Goal: Find specific page/section: Find specific page/section

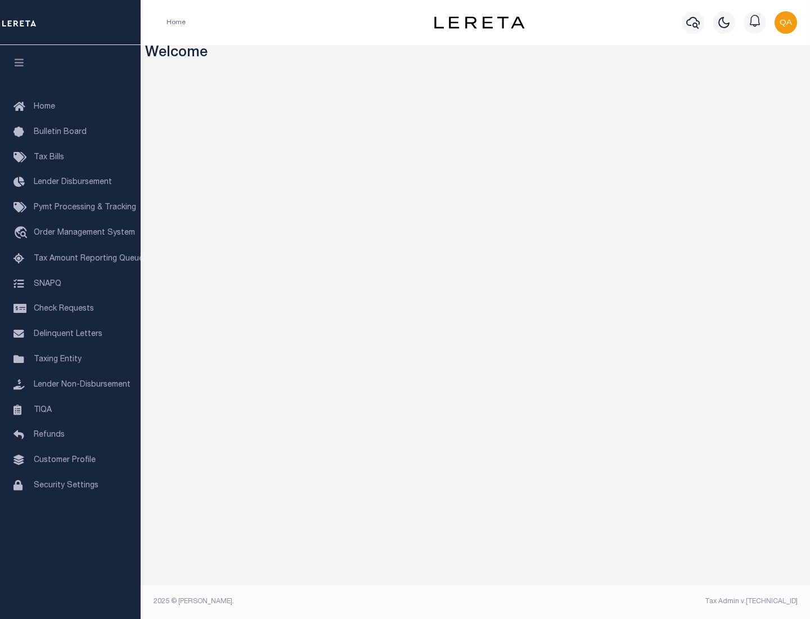
click at [70, 410] on link "TIQA" at bounding box center [70, 410] width 141 height 25
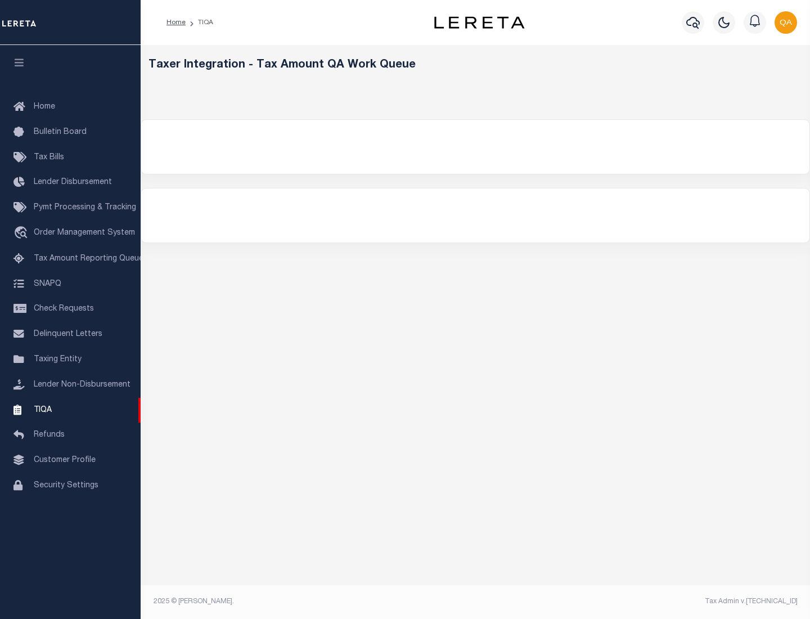
select select "200"
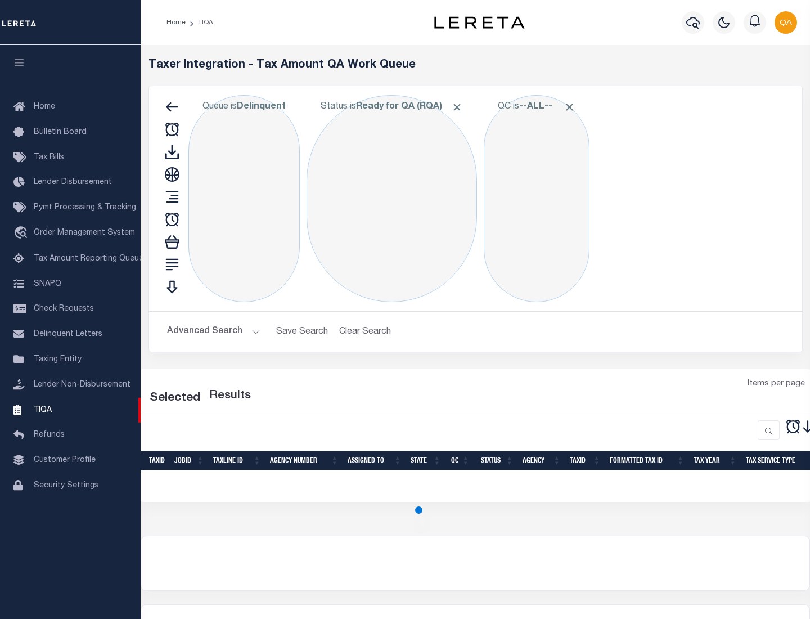
select select "200"
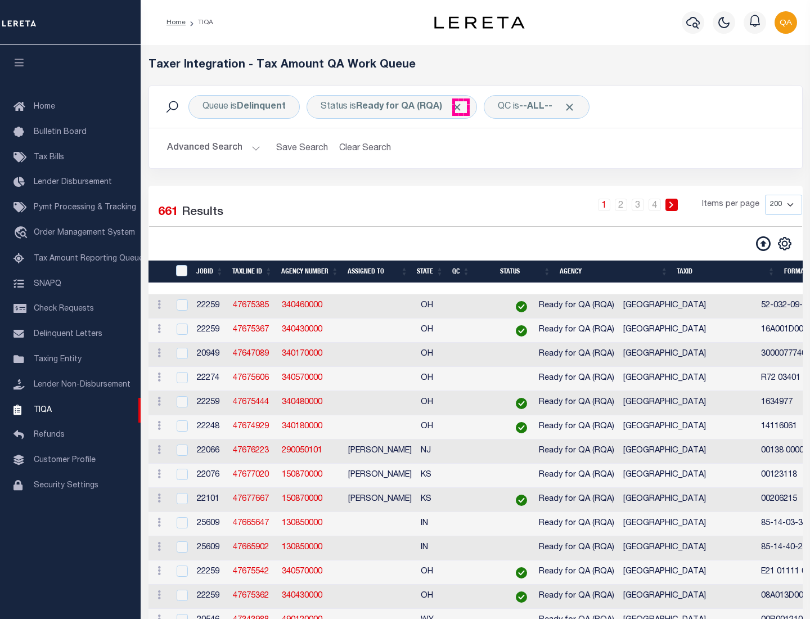
click at [461, 107] on span "Click to Remove" at bounding box center [457, 107] width 12 height 12
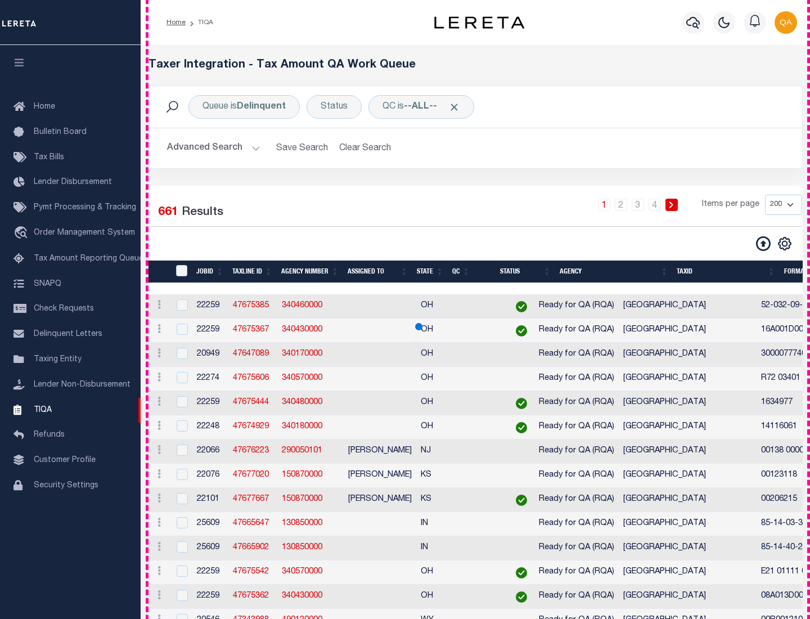
scroll to position [2404, 0]
